Goal: Information Seeking & Learning: Learn about a topic

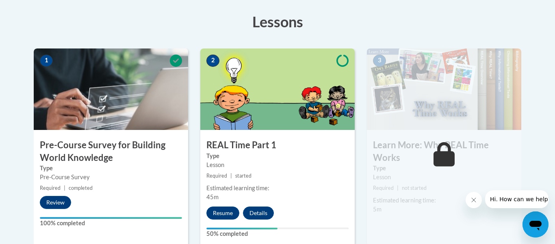
scroll to position [226, 0]
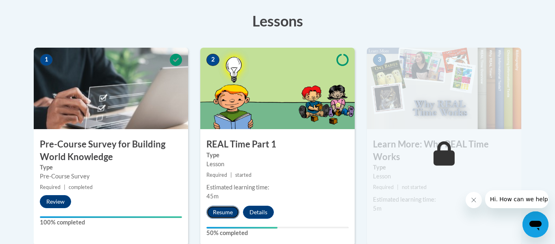
click at [220, 209] on button "Resume" at bounding box center [223, 211] width 33 height 13
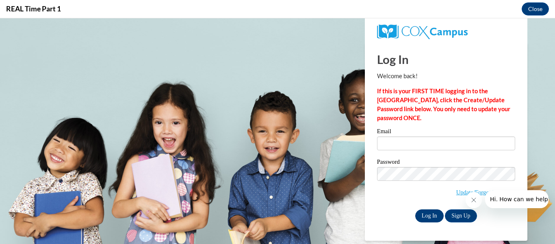
scroll to position [0, 0]
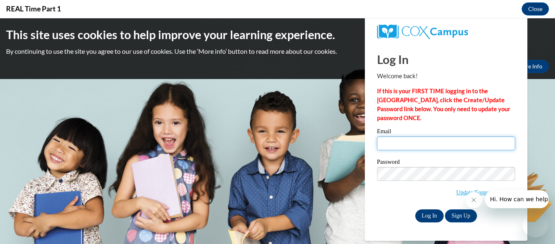
type input "zoe.fullen07@gmail.com"
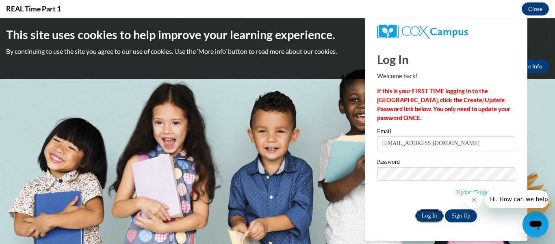
click at [424, 213] on input "Log In" at bounding box center [429, 215] width 28 height 13
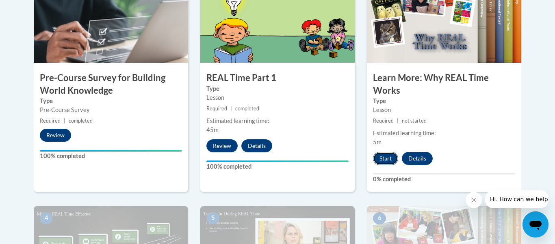
click at [384, 158] on button "Start" at bounding box center [385, 158] width 25 height 13
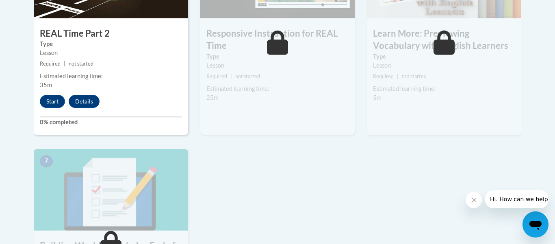
scroll to position [537, 0]
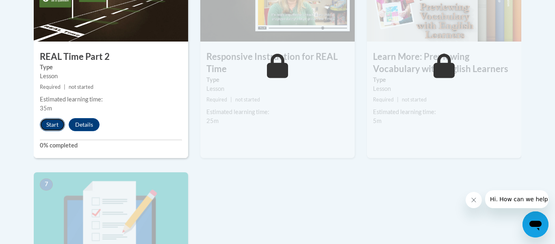
click at [54, 123] on button "Start" at bounding box center [52, 124] width 25 height 13
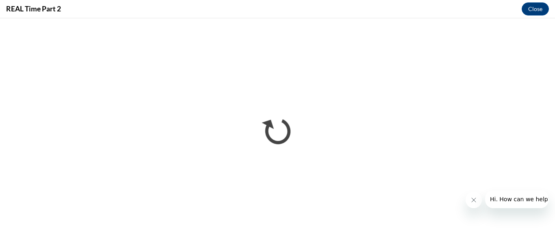
scroll to position [0, 0]
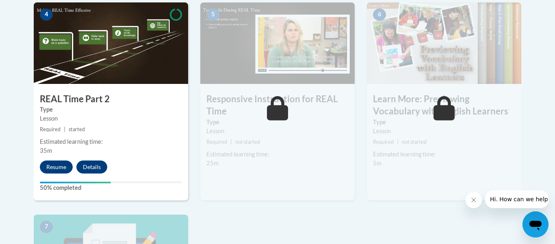
scroll to position [515, 0]
